Goal: Ask a question

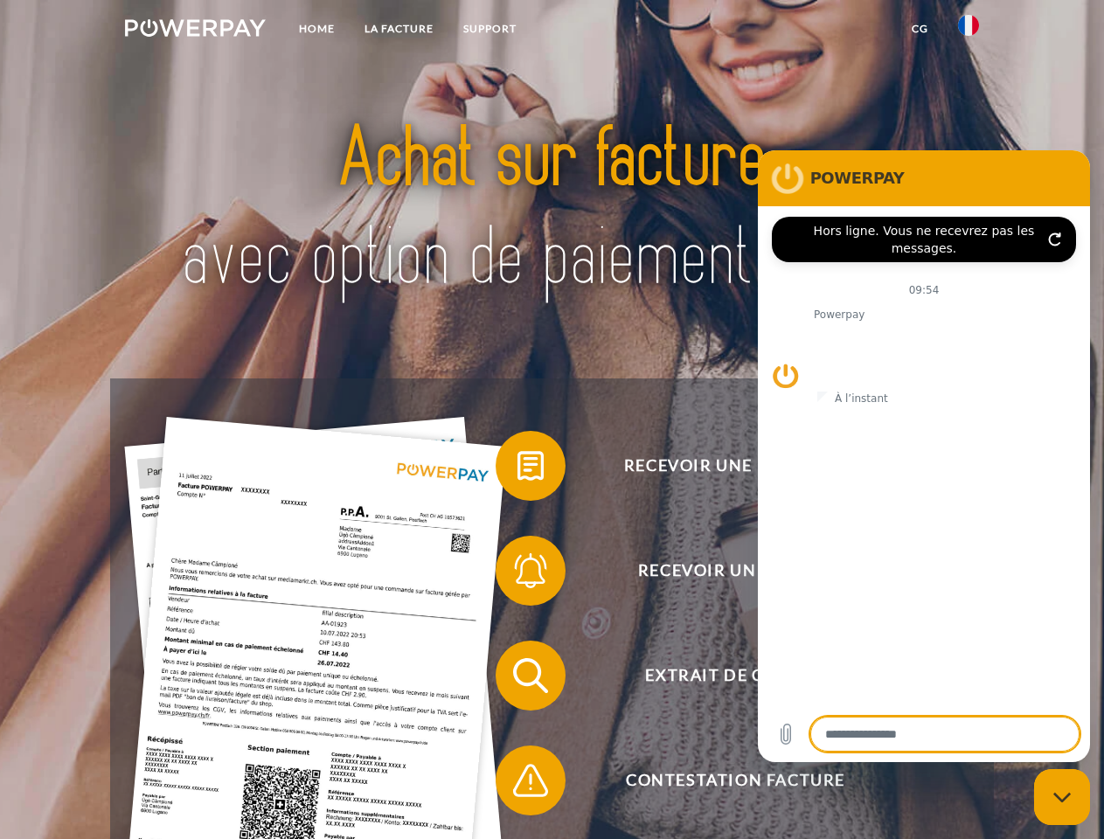
click at [195, 31] on img at bounding box center [195, 27] width 141 height 17
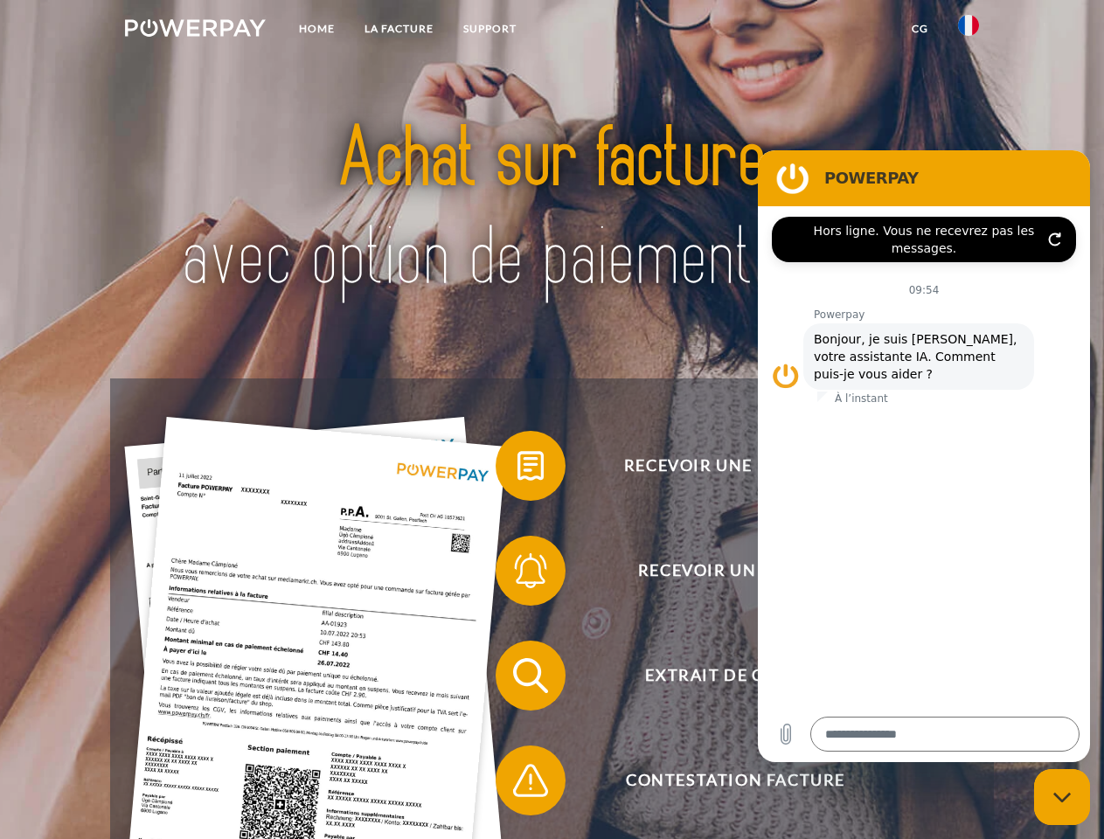
click at [969, 31] on img at bounding box center [968, 25] width 21 height 21
click at [920, 29] on link "CG" at bounding box center [920, 28] width 46 height 31
click at [518, 470] on span at bounding box center [504, 465] width 87 height 87
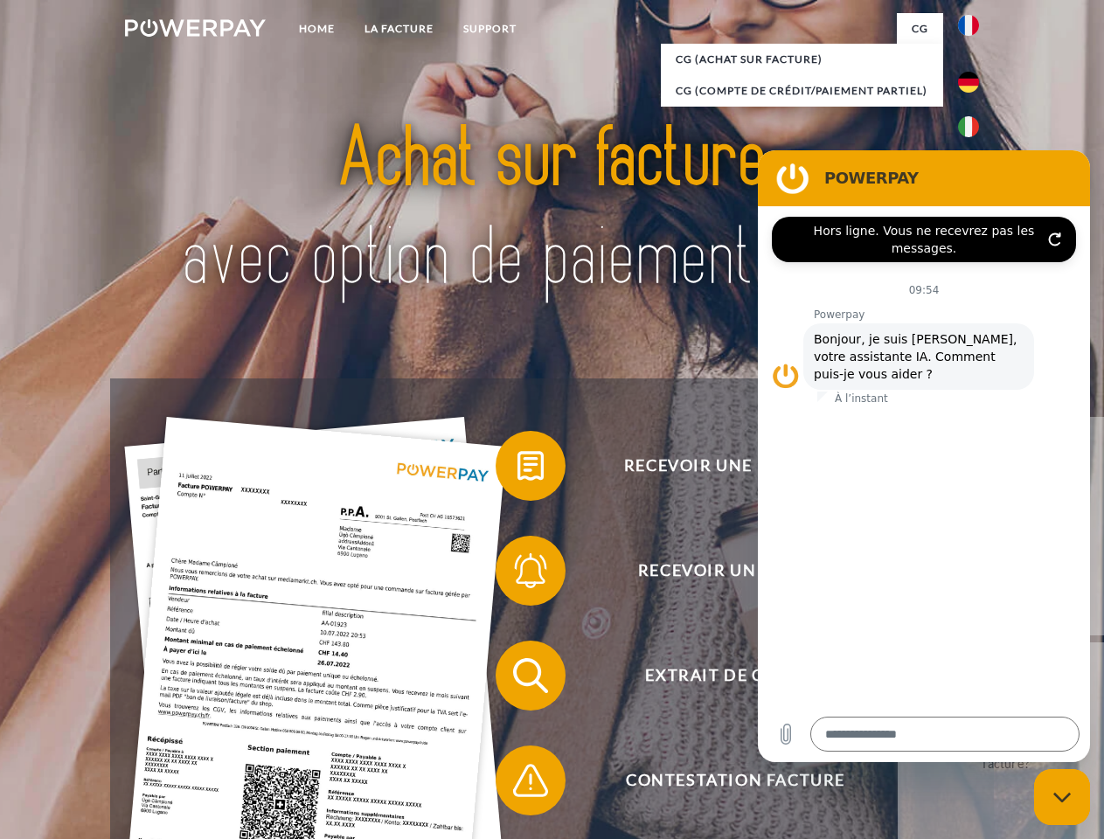
click at [518, 574] on span at bounding box center [504, 570] width 87 height 87
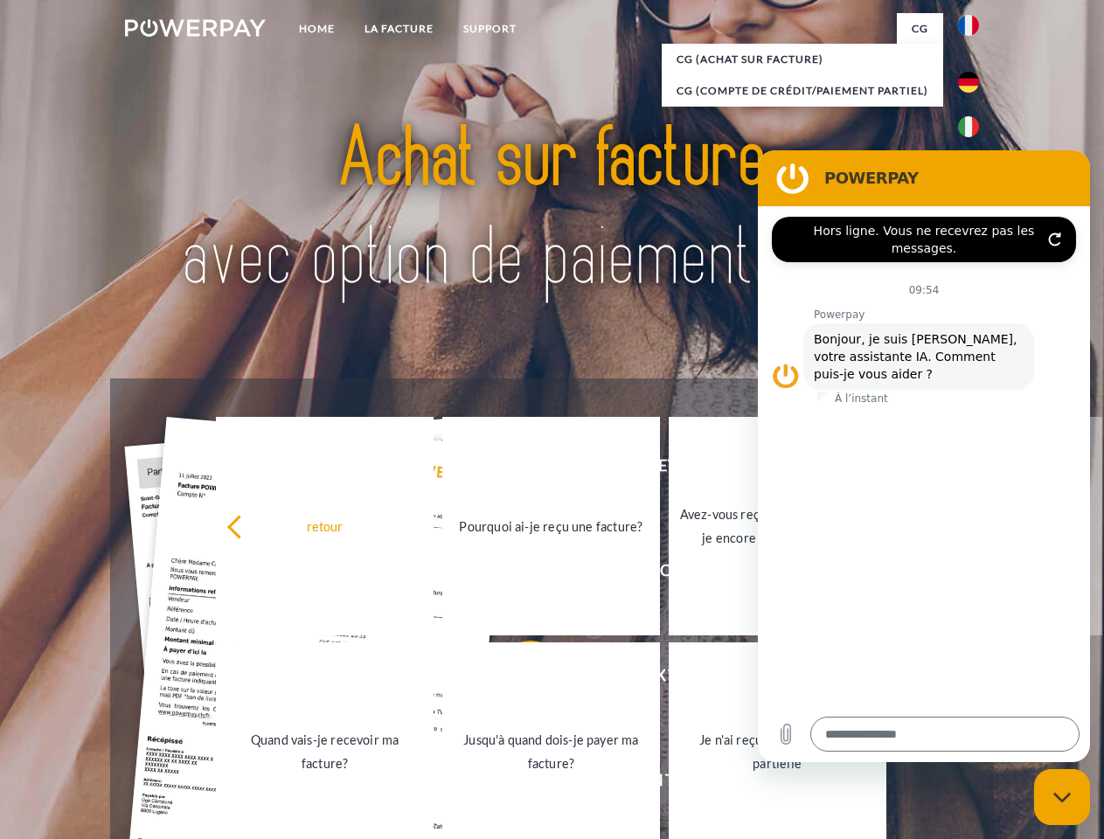
click at [518, 679] on link "Jusqu'à quand dois-je payer ma facture?" at bounding box center [551, 752] width 218 height 219
click at [518, 784] on span at bounding box center [504, 780] width 87 height 87
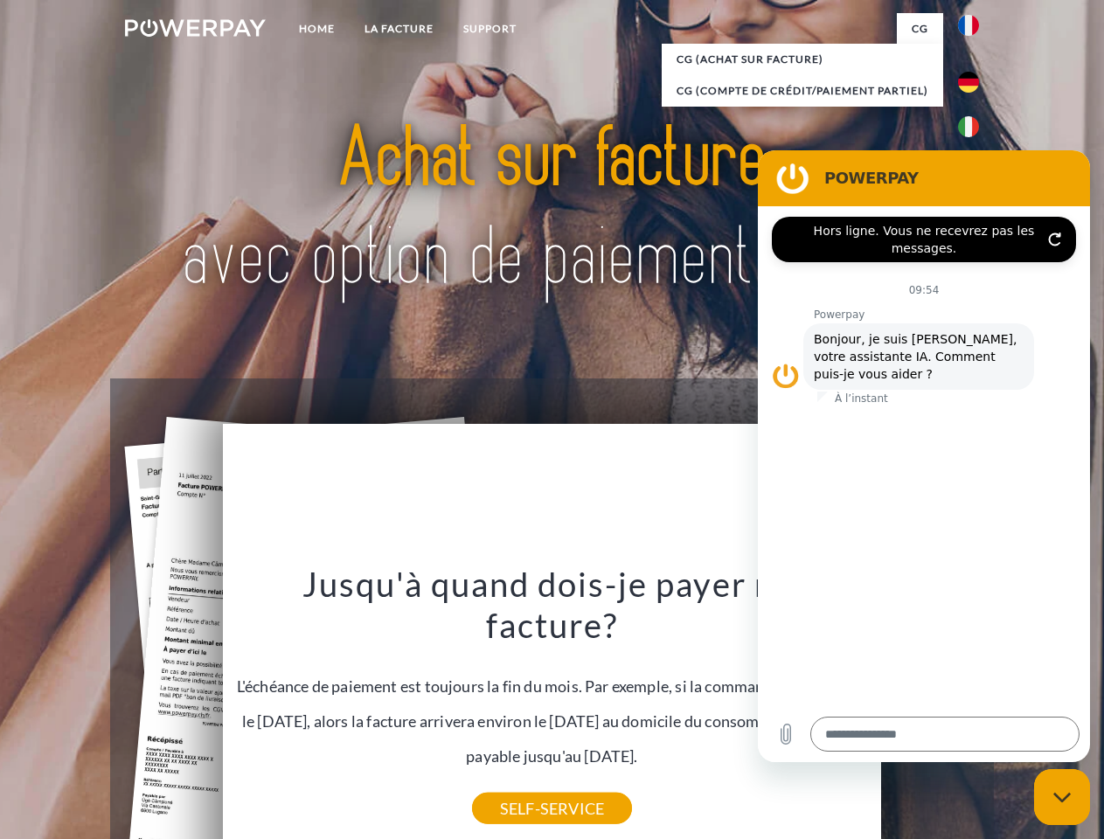
click at [1062, 797] on icon "Fermer la fenêtre de messagerie" at bounding box center [1063, 797] width 18 height 11
type textarea "*"
